Goal: Task Accomplishment & Management: Manage account settings

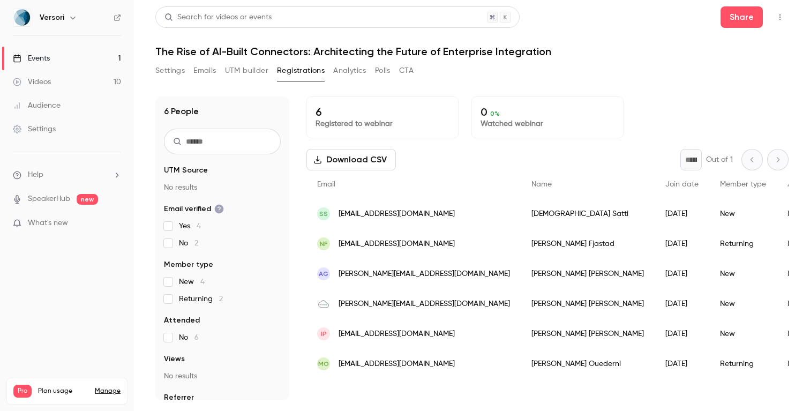
click at [783, 16] on icon "button" at bounding box center [780, 16] width 9 height 7
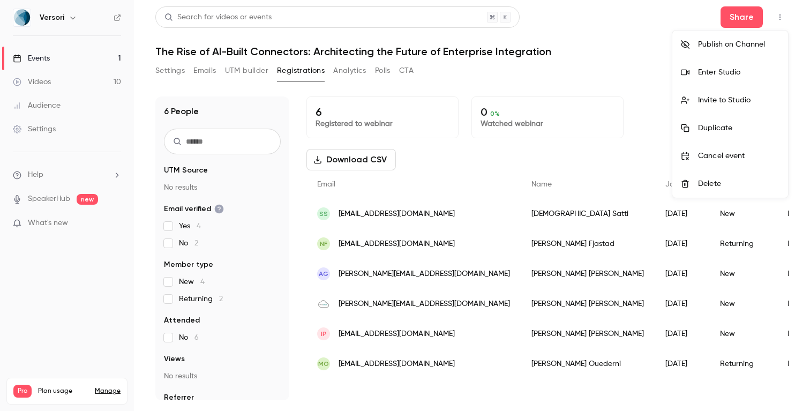
click at [720, 74] on div "Enter Studio" at bounding box center [738, 72] width 81 height 11
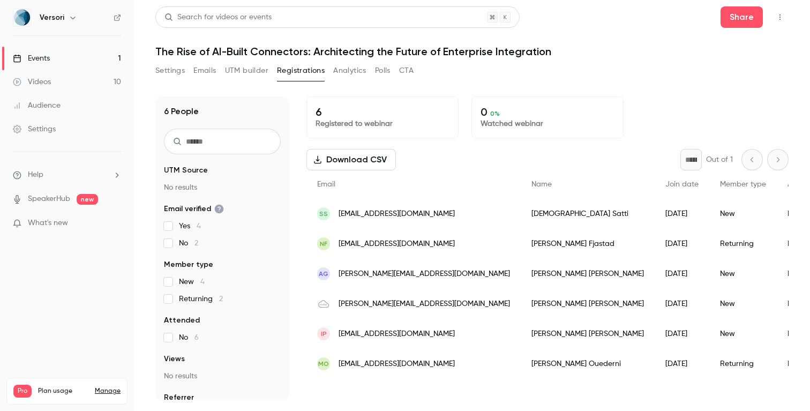
click at [779, 17] on icon "button" at bounding box center [779, 17] width 1 height 6
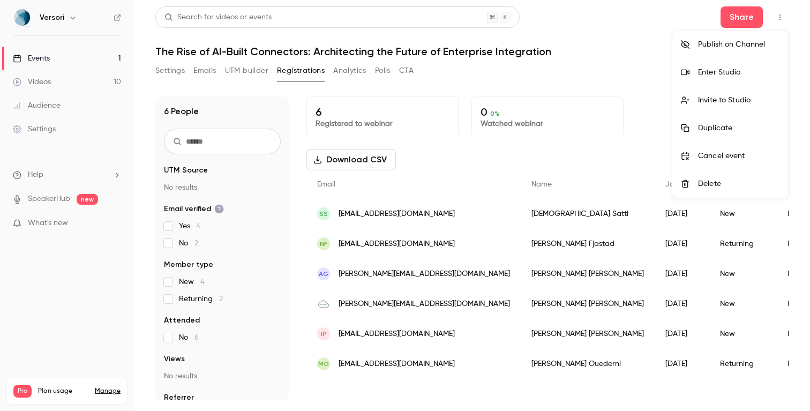
click at [727, 98] on div "Invite to Studio" at bounding box center [738, 100] width 81 height 11
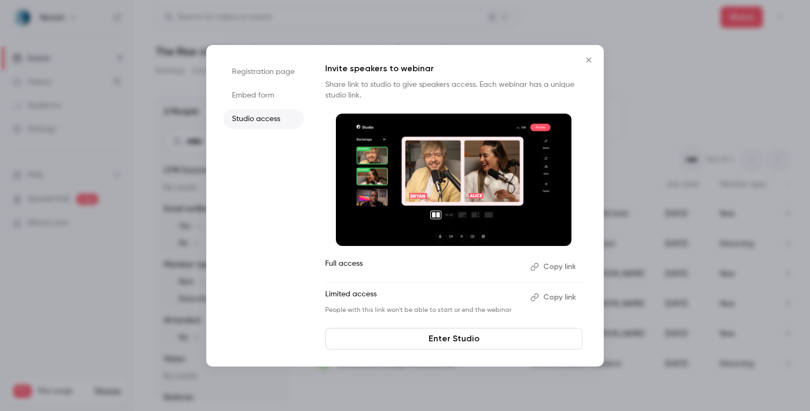
click at [561, 263] on button "Copy link" at bounding box center [554, 266] width 56 height 17
click at [592, 59] on icon "Close" at bounding box center [588, 60] width 13 height 9
click at [592, 59] on div "Search for videos or events Share The Rise of AI-Built Connectors: Architecting…" at bounding box center [471, 203] width 633 height 394
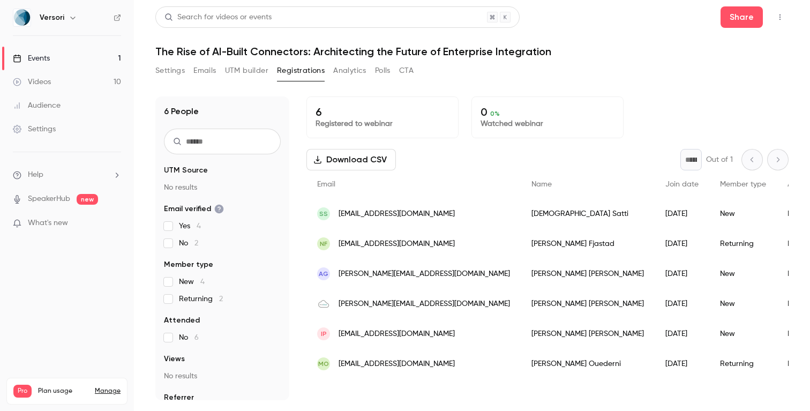
click at [774, 18] on button "button" at bounding box center [779, 17] width 17 height 17
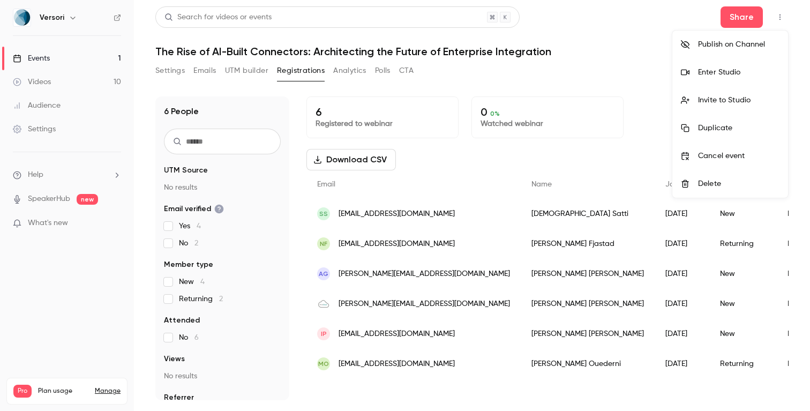
click at [712, 71] on div "Enter Studio" at bounding box center [738, 72] width 81 height 11
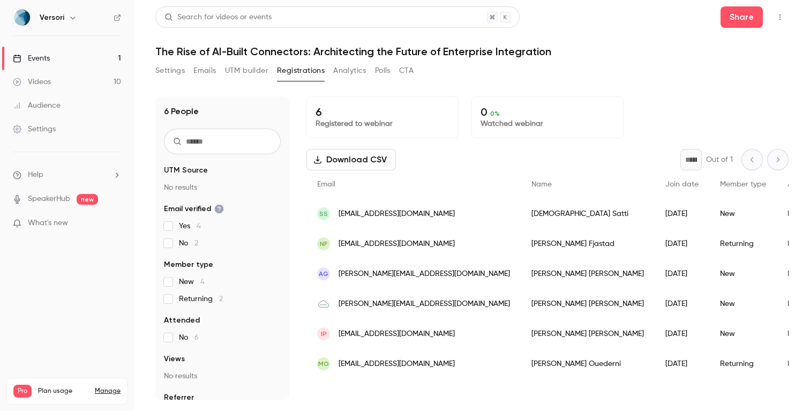
click at [203, 69] on button "Emails" at bounding box center [204, 70] width 22 height 17
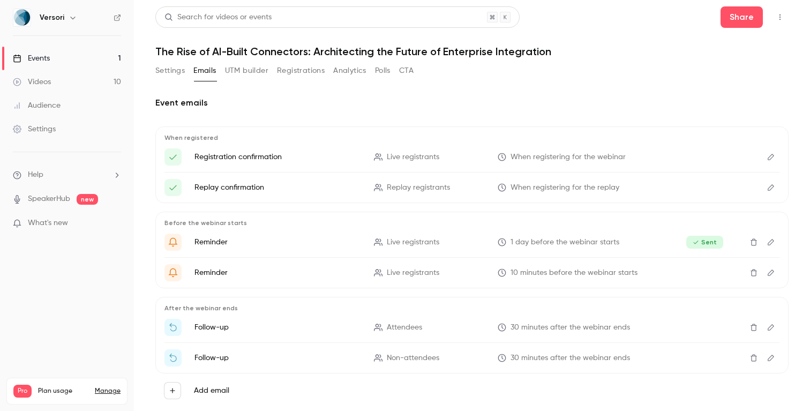
scroll to position [25, 0]
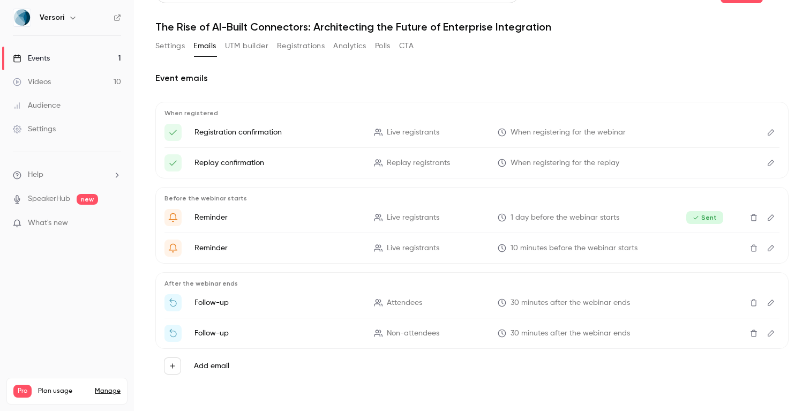
click at [771, 304] on icon "Edit" at bounding box center [770, 302] width 9 height 7
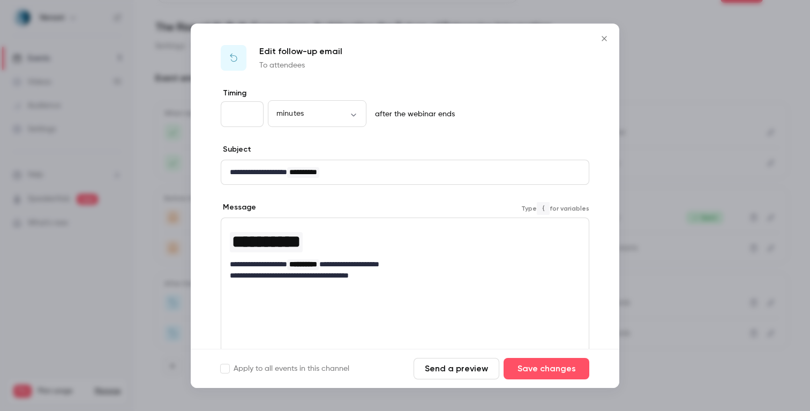
click at [431, 265] on p "**********" at bounding box center [405, 264] width 350 height 11
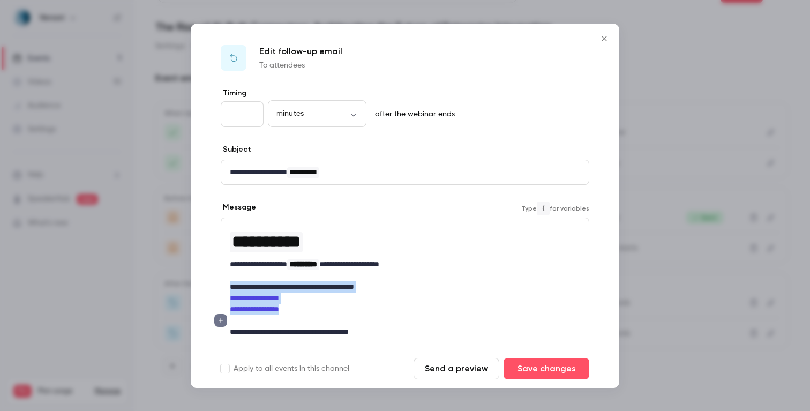
drag, startPoint x: 319, startPoint y: 309, endPoint x: 224, endPoint y: 287, distance: 97.3
click at [224, 287] on div "**********" at bounding box center [404, 281] width 367 height 126
copy div "**********"
click at [550, 369] on button "Save changes" at bounding box center [546, 368] width 86 height 21
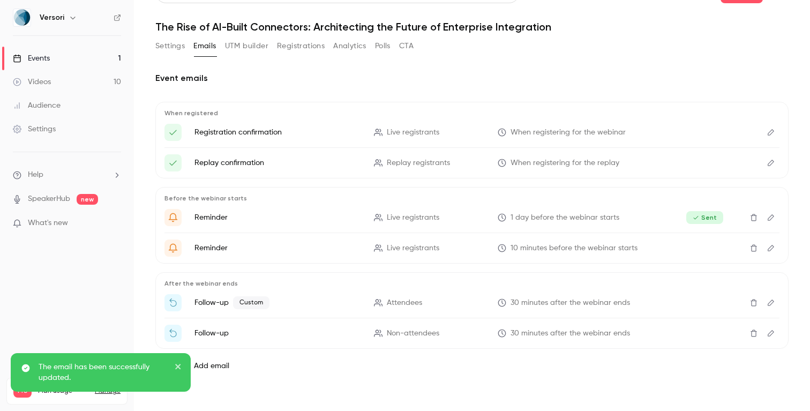
click at [773, 332] on icon "Edit" at bounding box center [770, 332] width 9 height 7
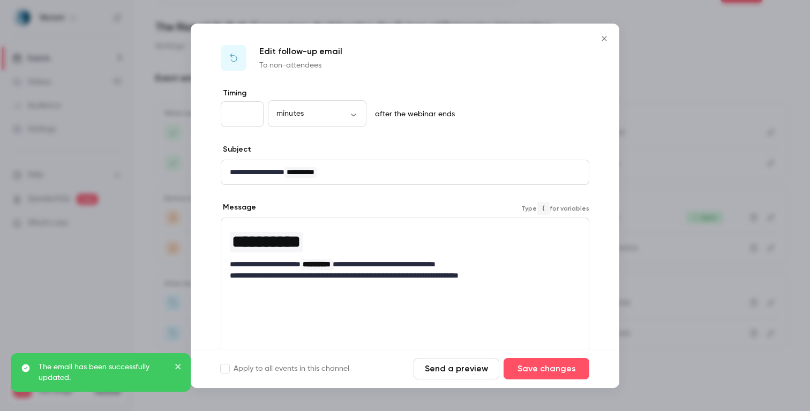
click at [494, 264] on p "**********" at bounding box center [405, 264] width 350 height 11
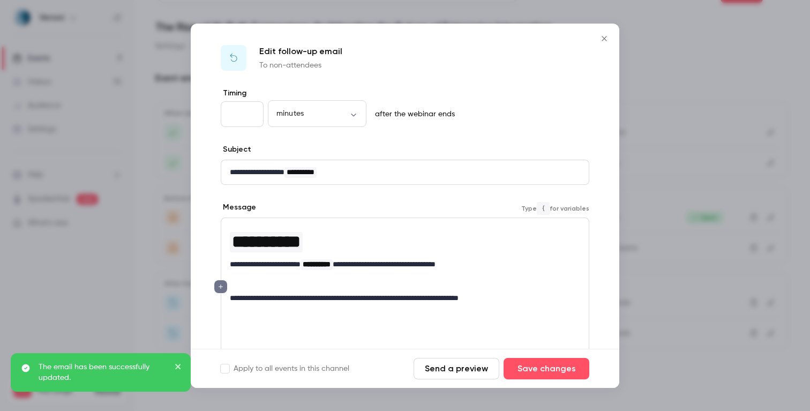
scroll to position [0, 0]
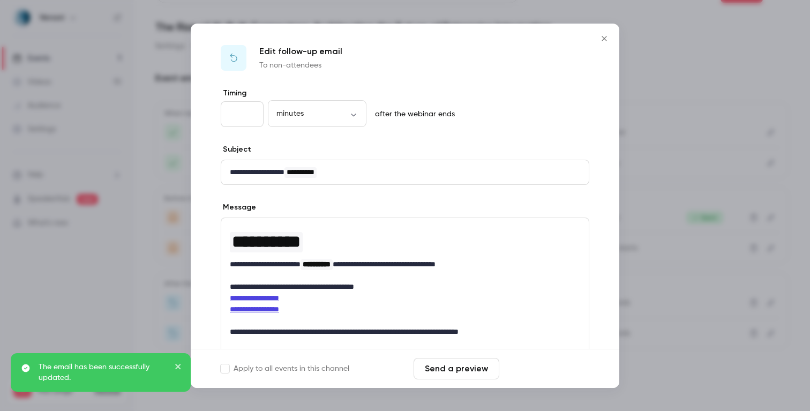
click at [539, 368] on button "Save changes" at bounding box center [546, 368] width 86 height 21
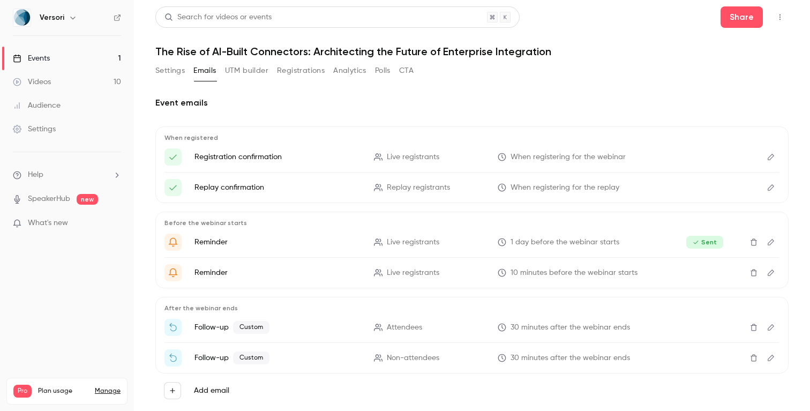
click at [784, 13] on button "button" at bounding box center [779, 17] width 17 height 17
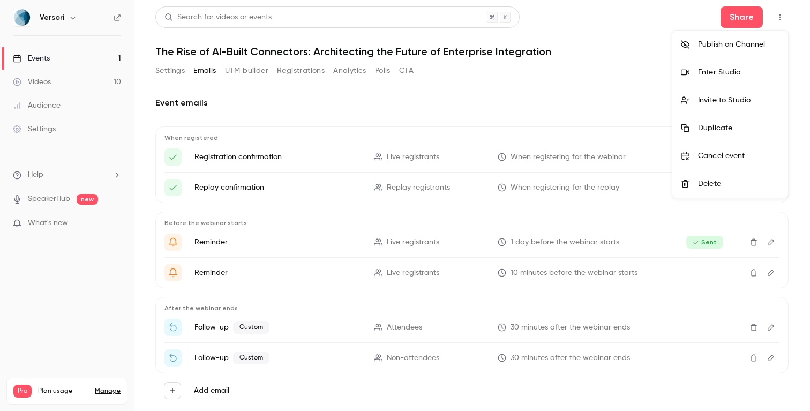
click at [717, 78] on li "Enter Studio" at bounding box center [730, 72] width 116 height 28
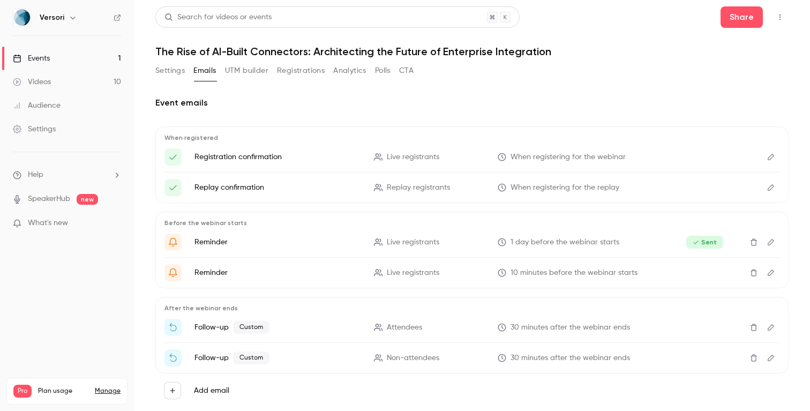
click at [292, 70] on button "Registrations" at bounding box center [301, 70] width 48 height 17
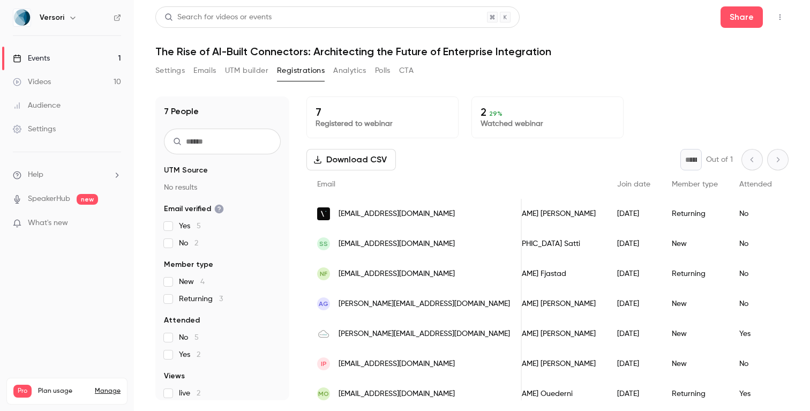
click at [179, 71] on button "Settings" at bounding box center [169, 70] width 29 height 17
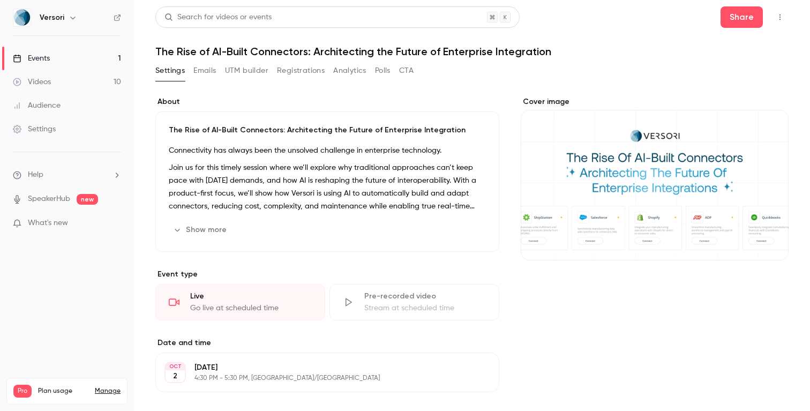
click at [279, 78] on button "Registrations" at bounding box center [301, 70] width 48 height 17
